Goal: Go to known website: Go to known website

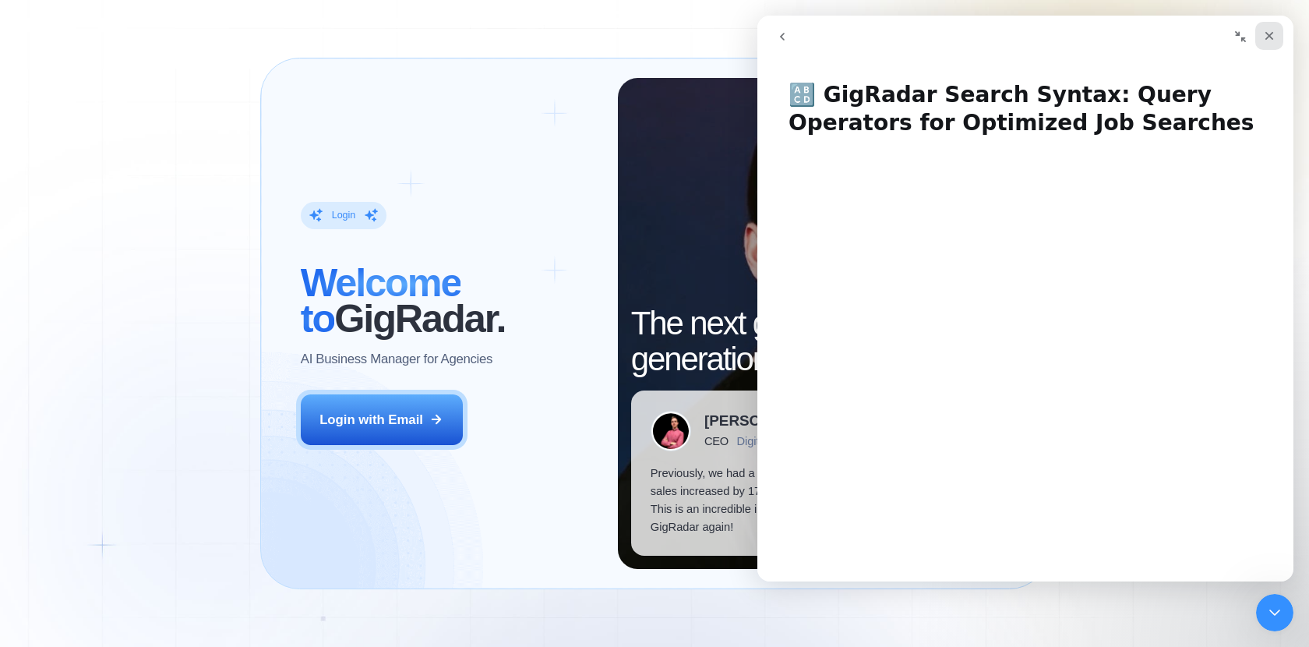
click at [1273, 32] on icon "Close" at bounding box center [1270, 36] width 9 height 9
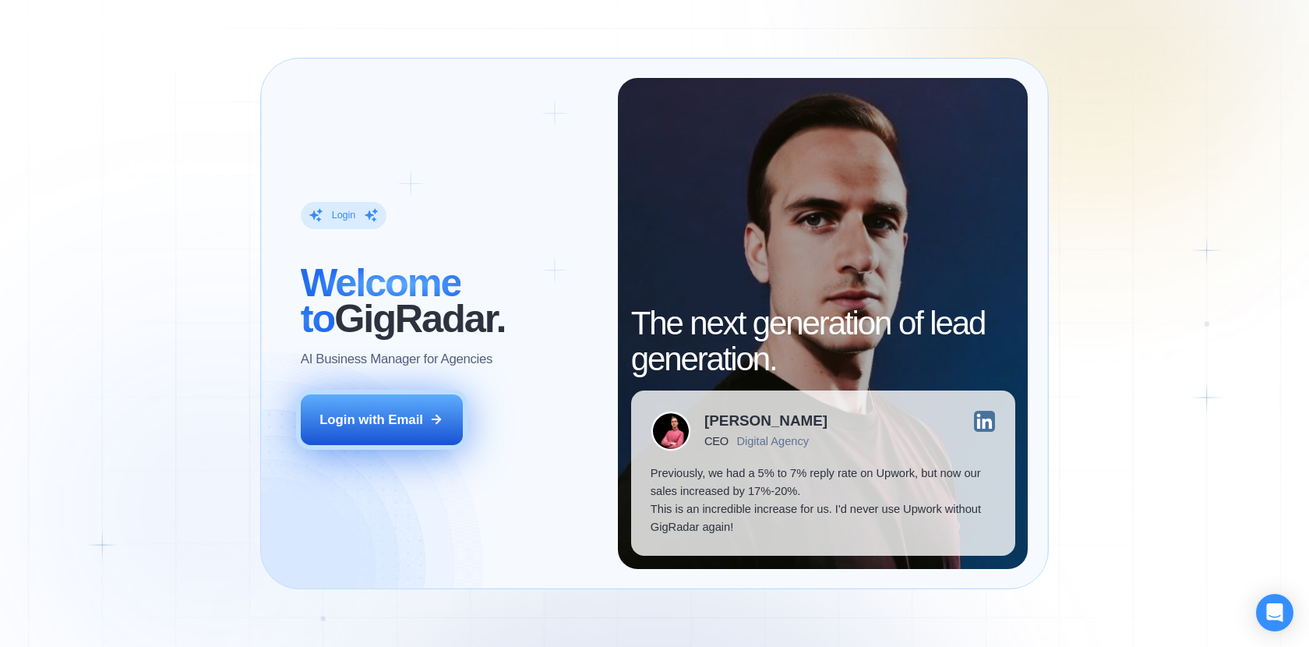
click at [385, 421] on div "Login with Email" at bounding box center [372, 420] width 104 height 18
click at [413, 418] on div "Login with Email" at bounding box center [372, 420] width 104 height 18
